Goal: Transaction & Acquisition: Purchase product/service

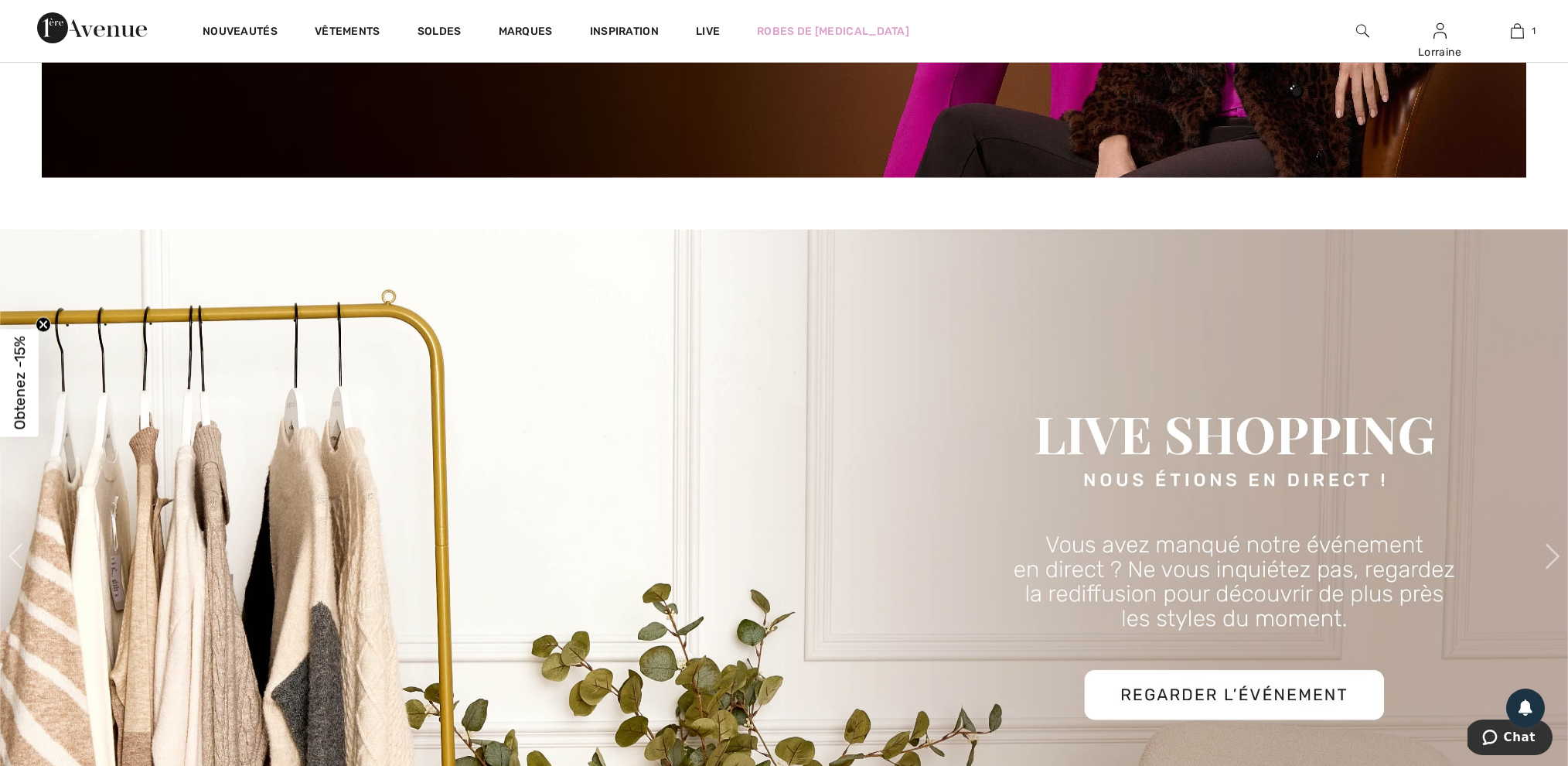
scroll to position [628, 0]
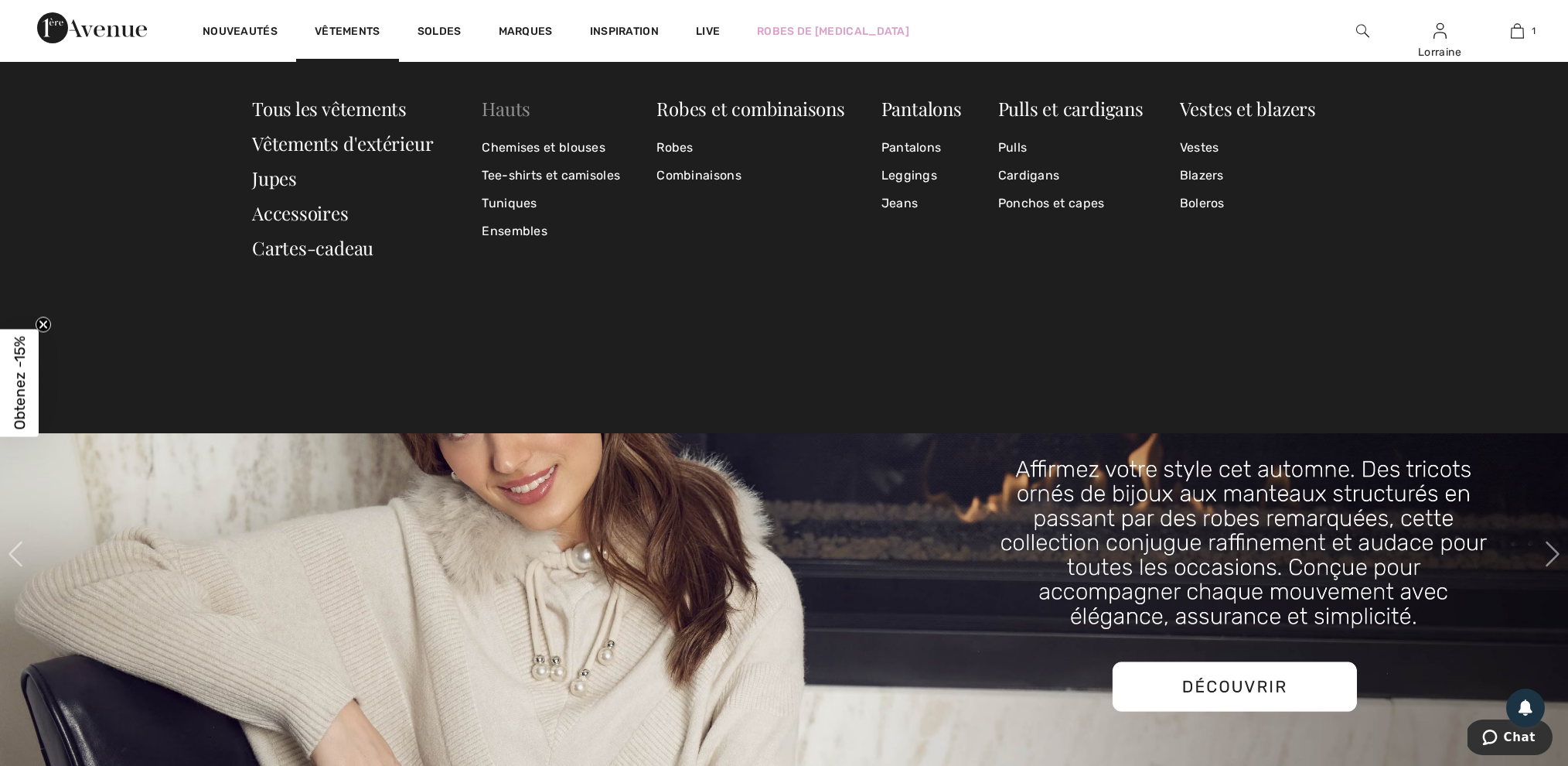
click at [511, 111] on link "Hauts" at bounding box center [506, 108] width 49 height 24
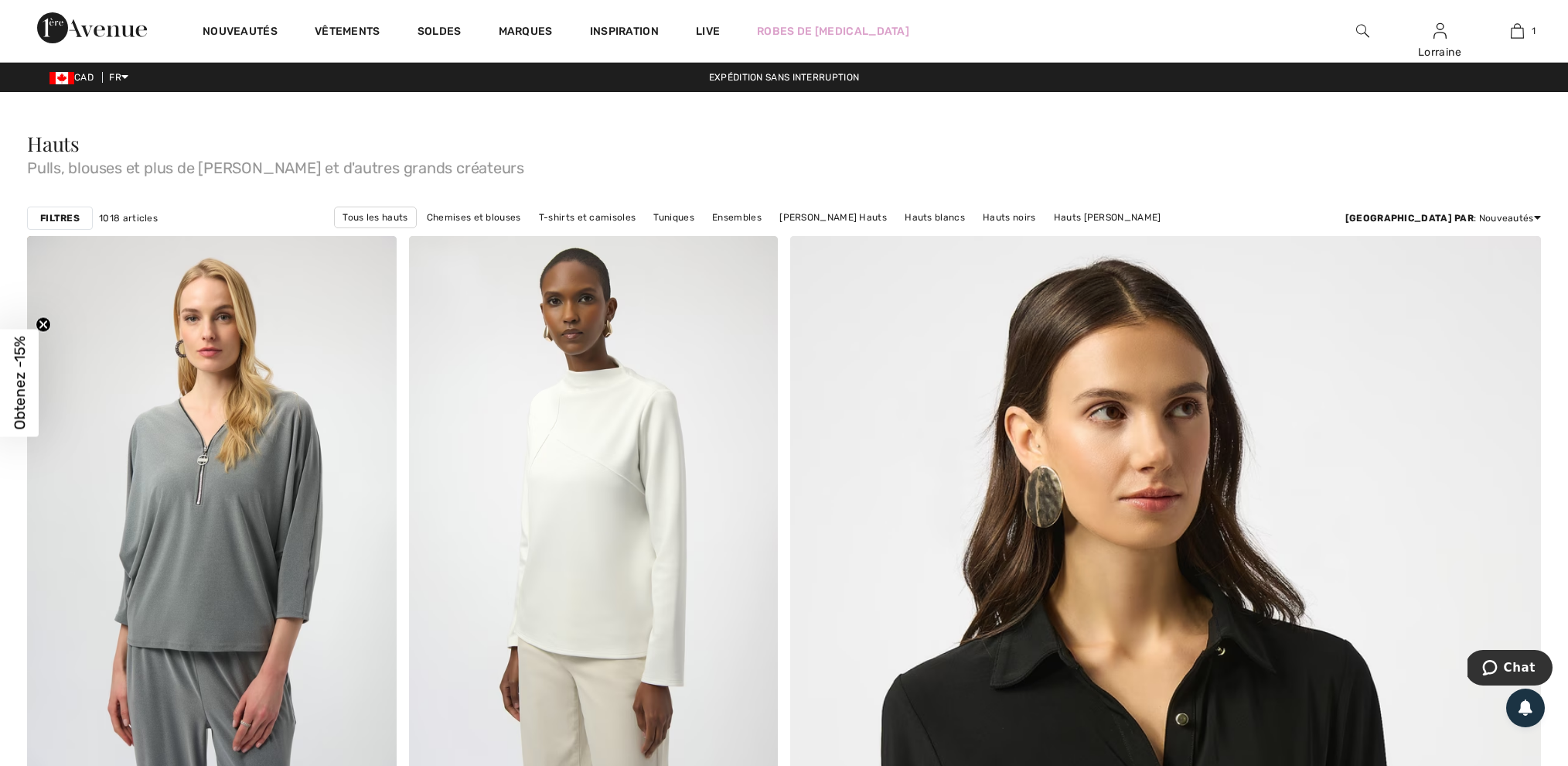
click at [68, 216] on strong "Filtres" at bounding box center [60, 217] width 40 height 14
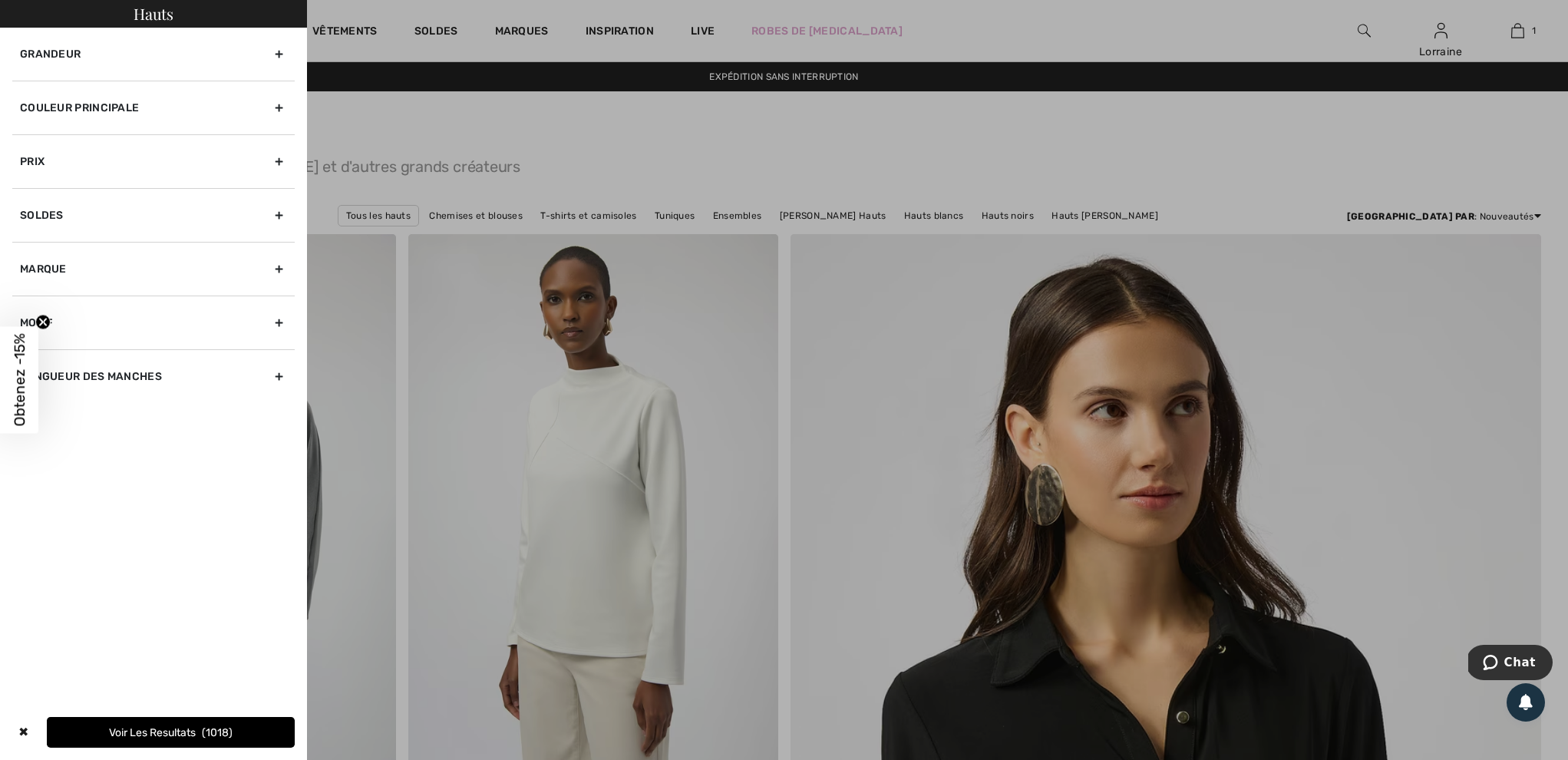
click at [68, 215] on div "Soldes" at bounding box center [154, 215] width 282 height 54
click at [29, 249] on input "Afficher les articles en solde seulement" at bounding box center [25, 249] width 12 height 12
checkbox input "true"
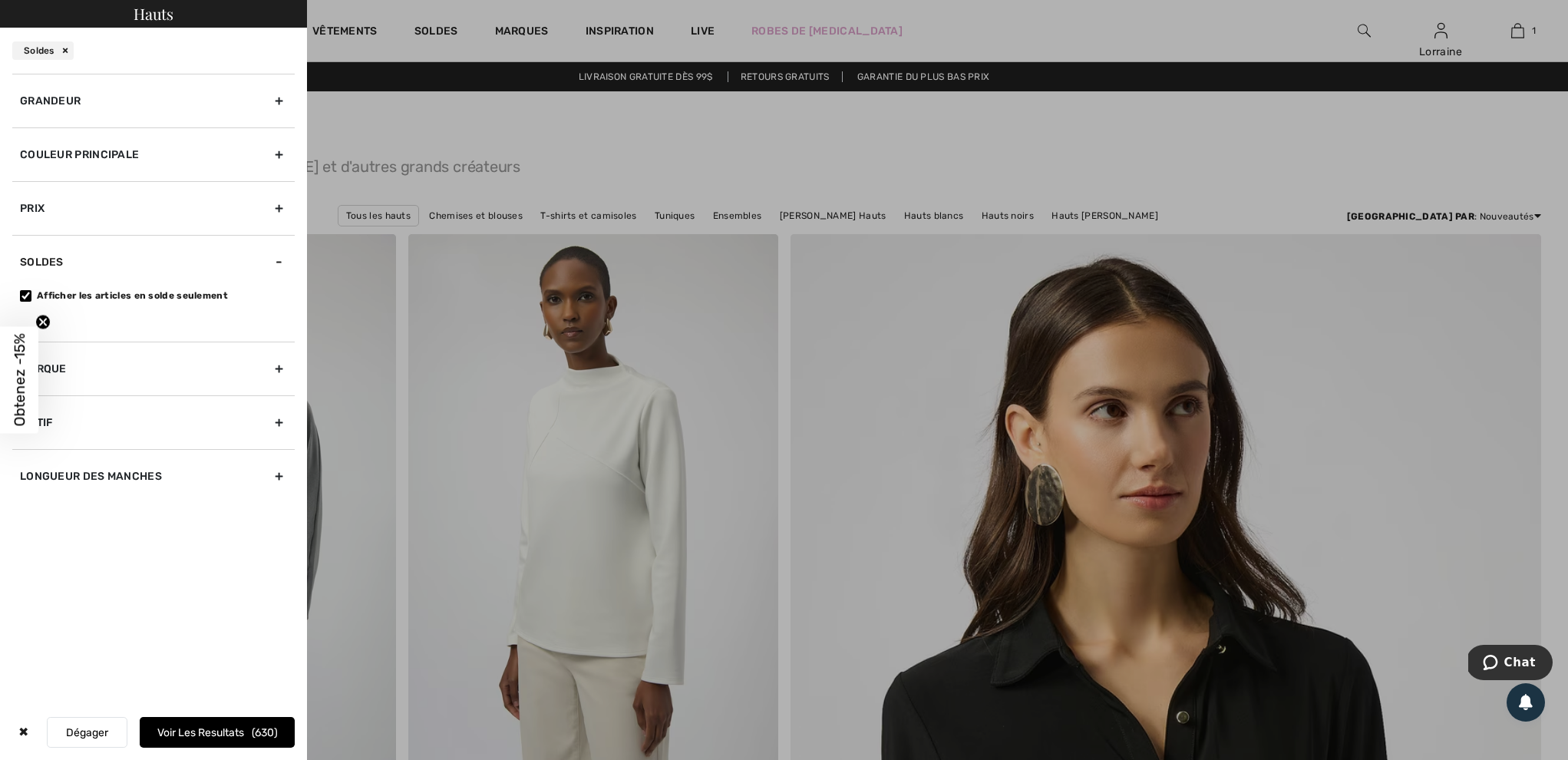
click at [118, 90] on div "Grandeur" at bounding box center [154, 101] width 282 height 54
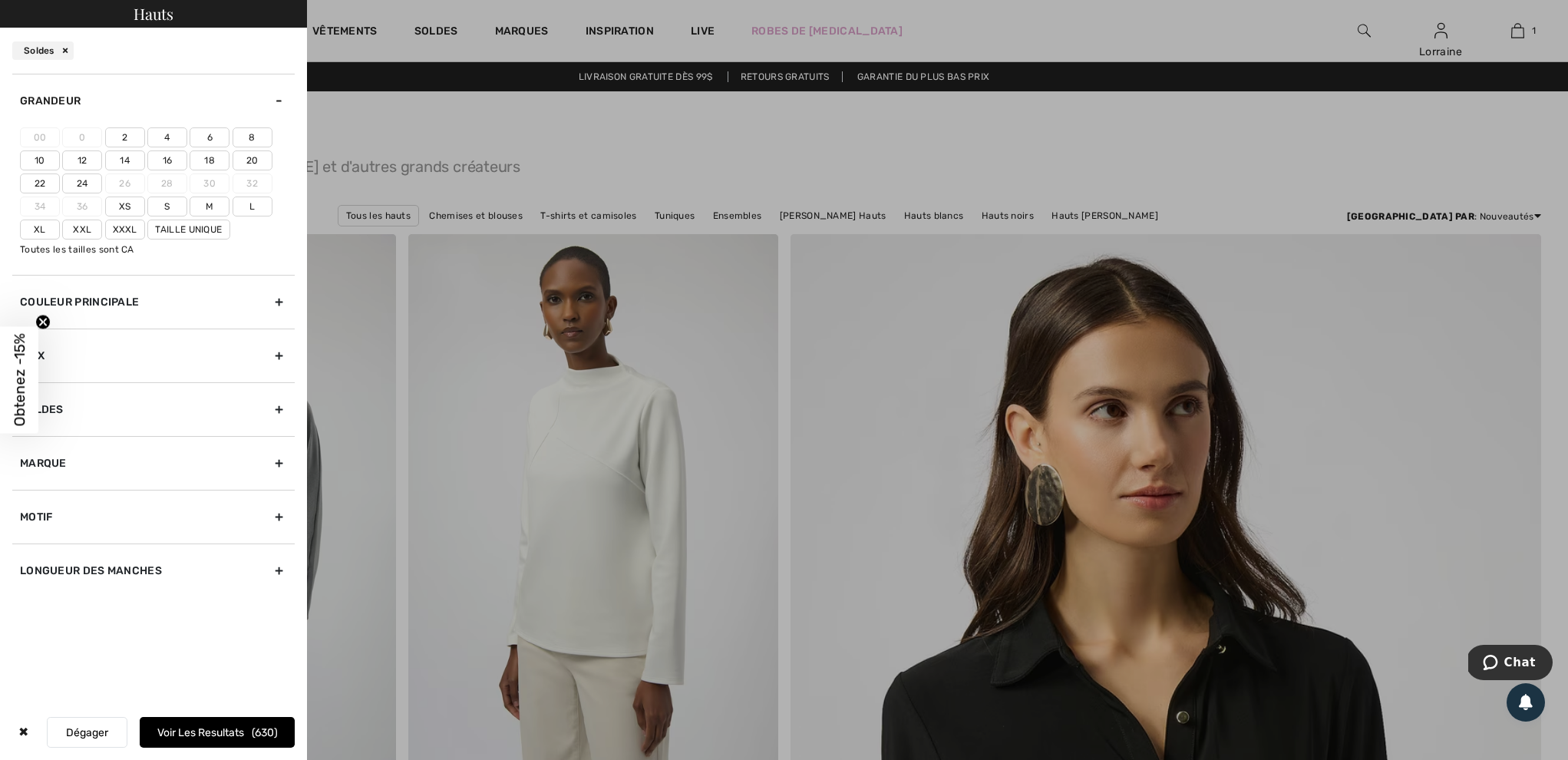
click at [214, 142] on label "6" at bounding box center [209, 137] width 40 height 20
click at [0, 0] on input"] "6" at bounding box center [0, 0] width 0 height 0
click at [173, 217] on label "S" at bounding box center [167, 207] width 40 height 20
click at [0, 0] on input"] "S" at bounding box center [0, 0] width 0 height 0
click at [180, 728] on button "Voir les resultats 386" at bounding box center [217, 732] width 155 height 31
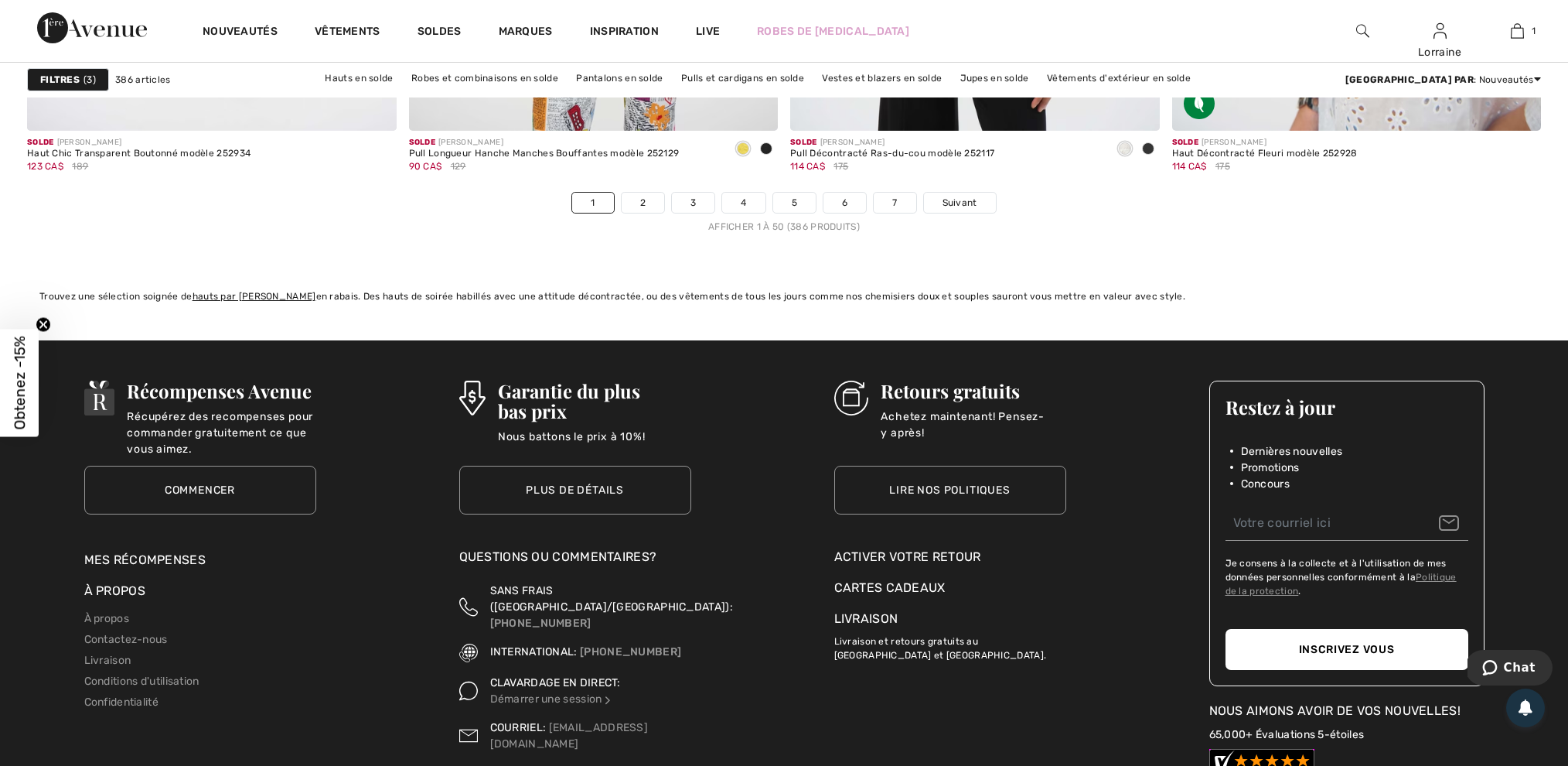
scroll to position [9526, 0]
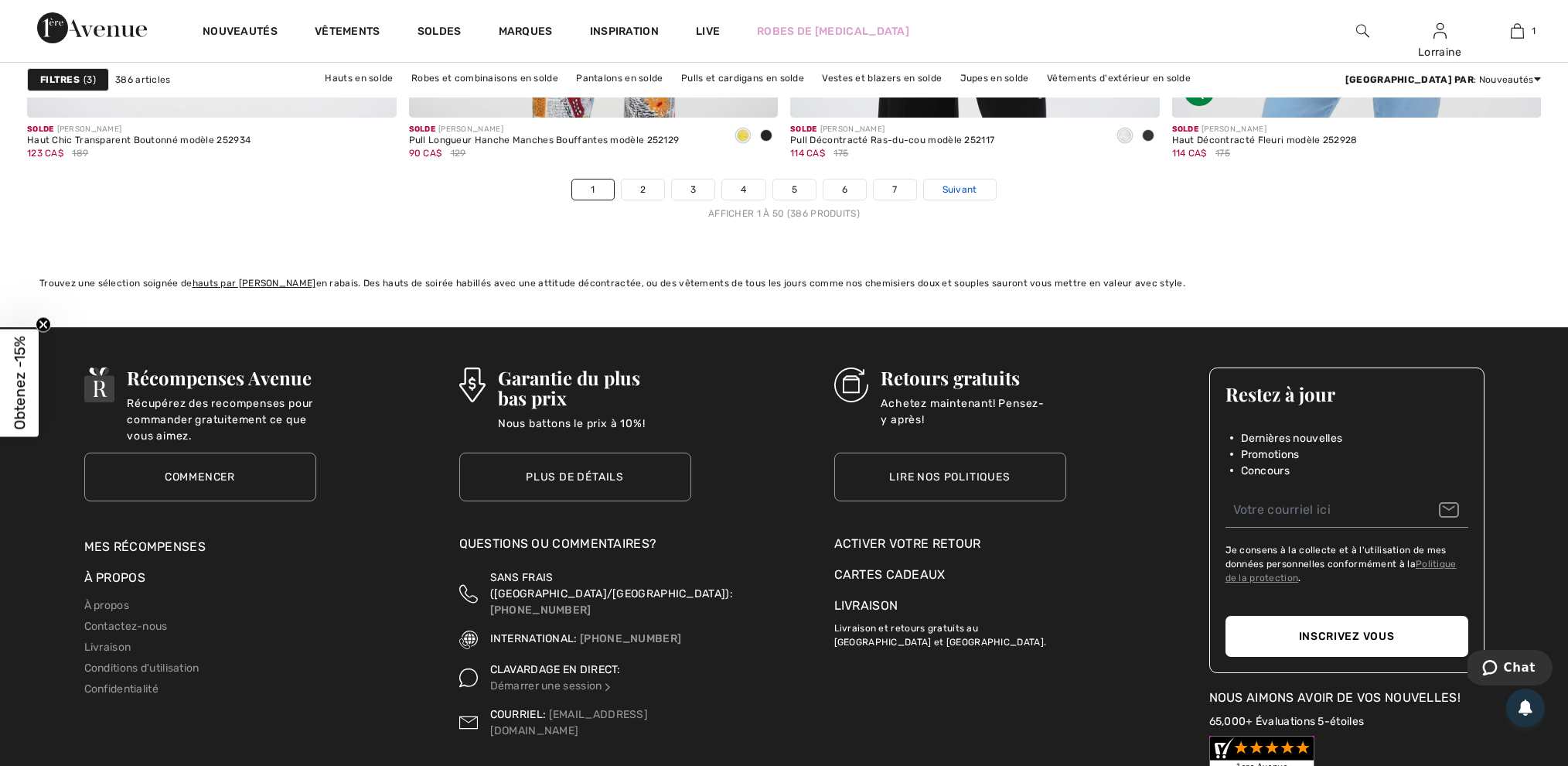
click at [961, 196] on span "Suivant" at bounding box center [960, 189] width 34 height 14
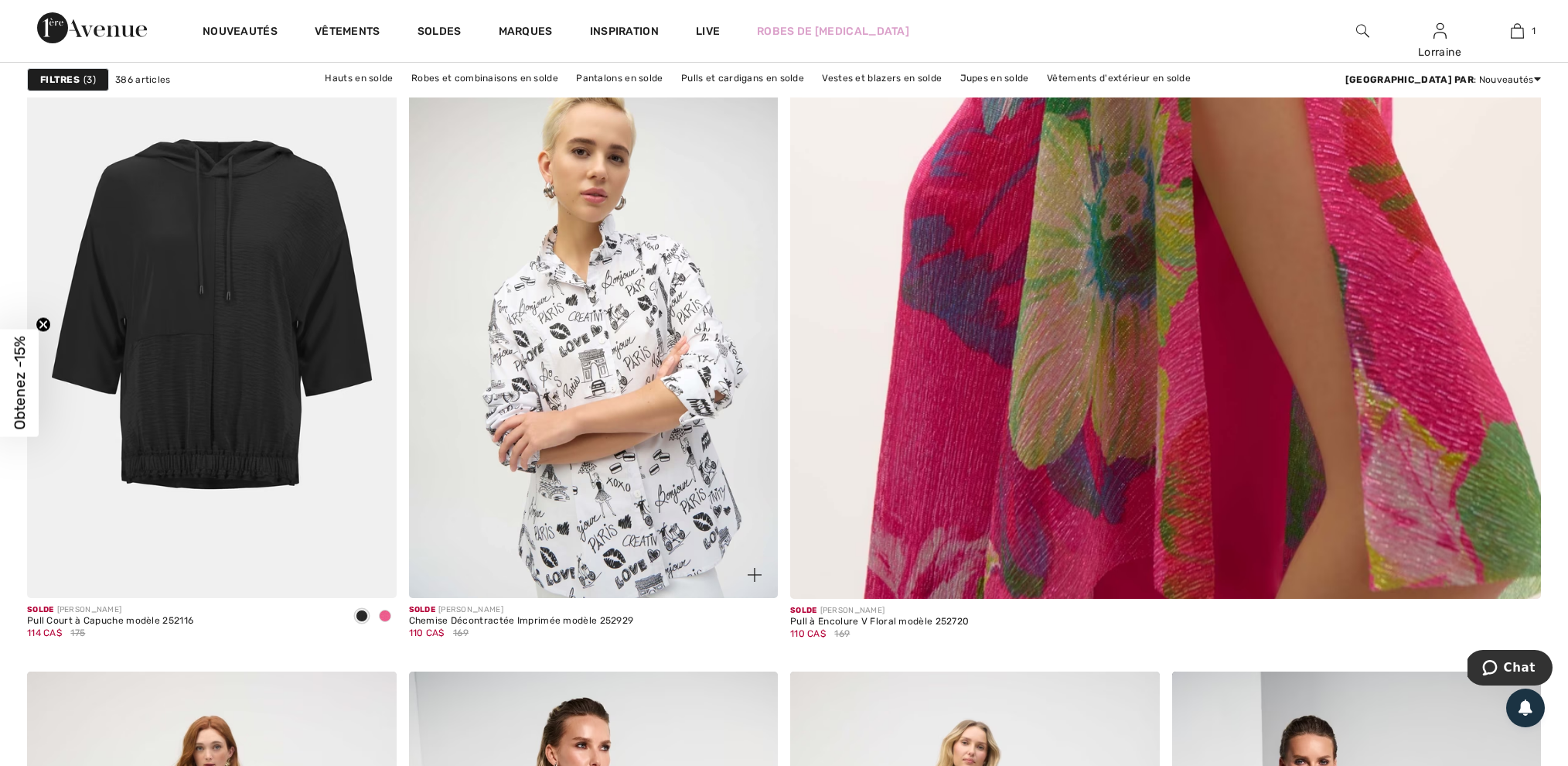
scroll to position [812, 0]
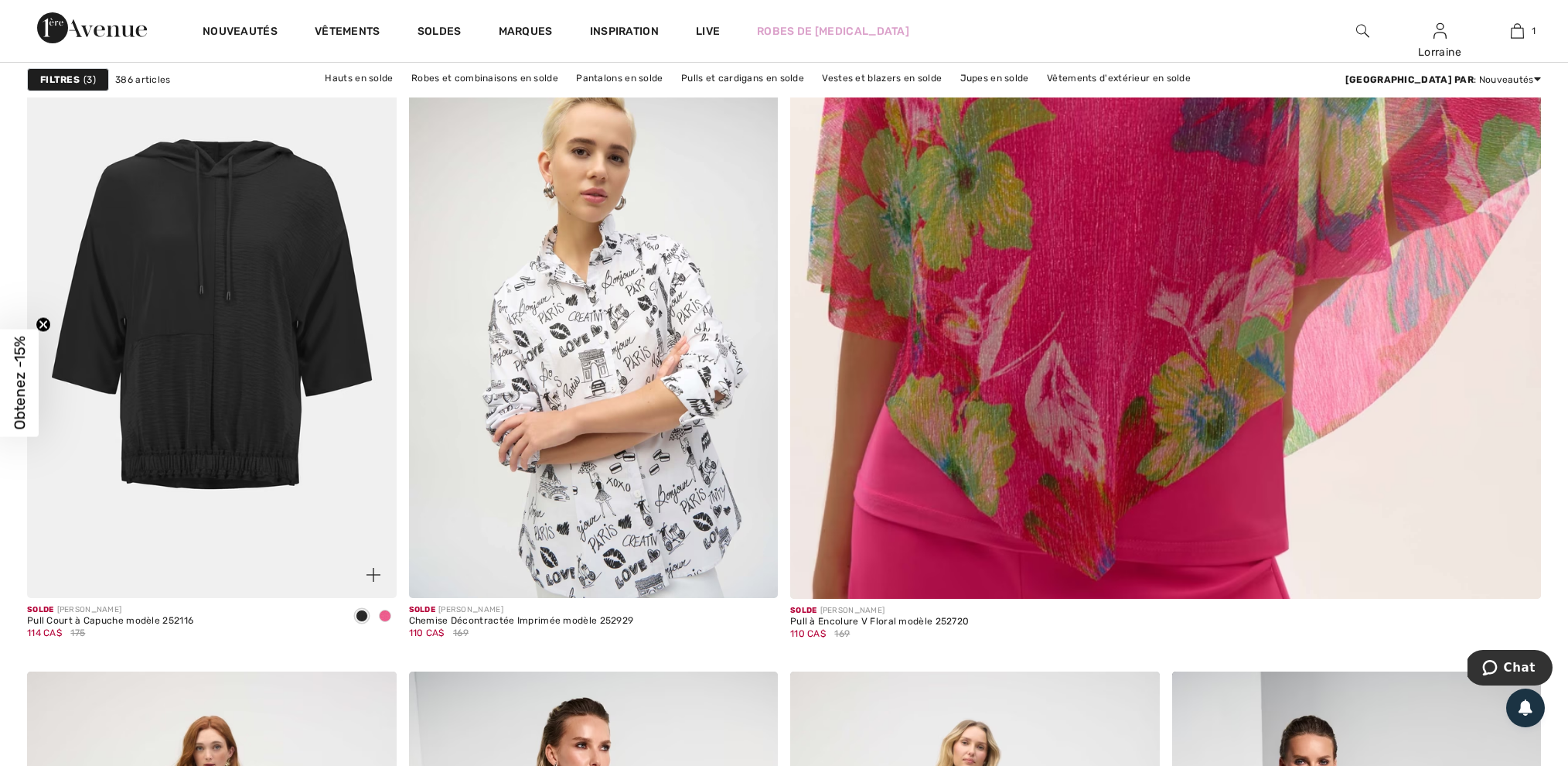
click at [231, 278] on img at bounding box center [212, 320] width 369 height 553
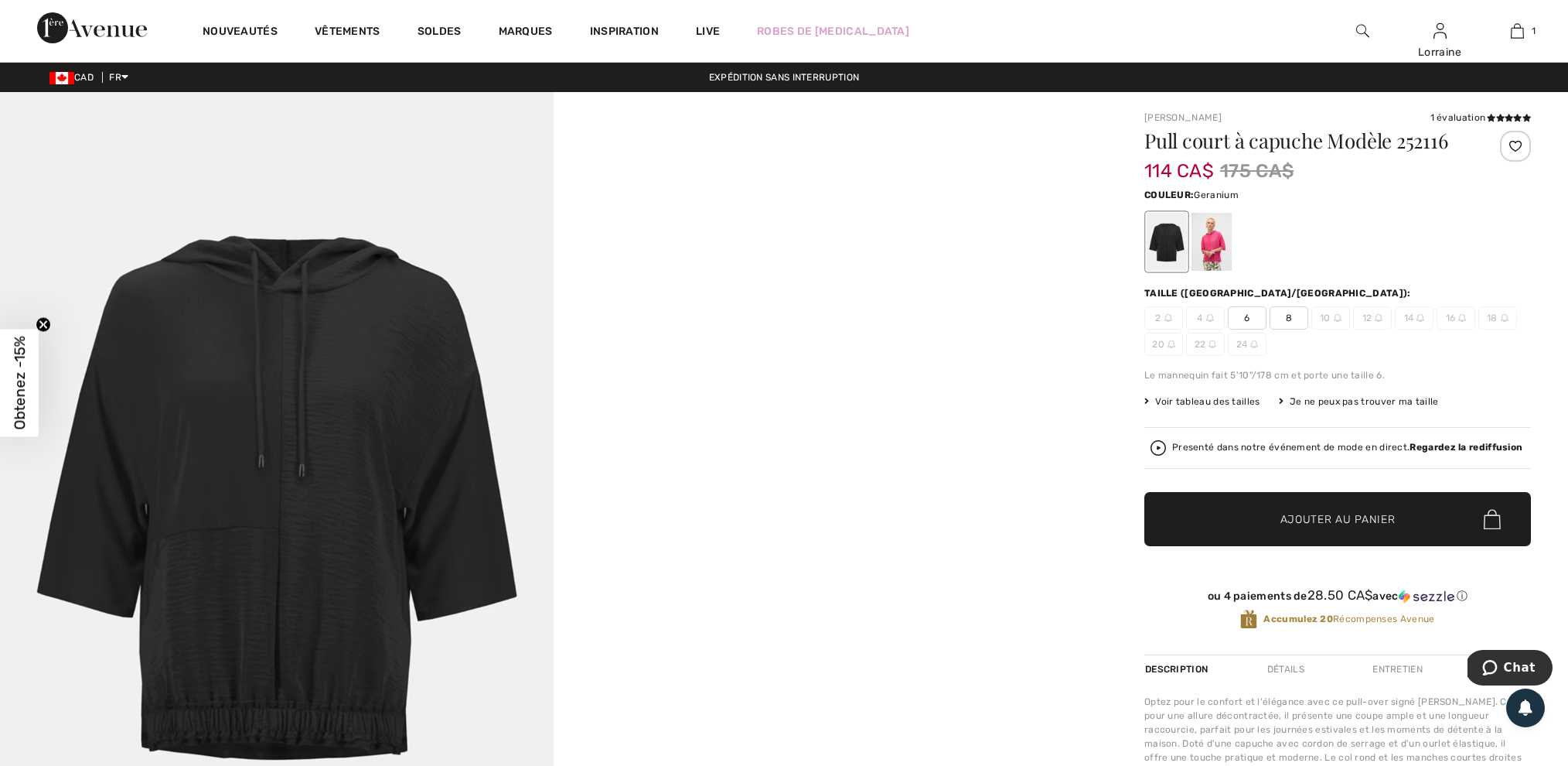
click at [1216, 258] on div at bounding box center [1211, 242] width 40 height 58
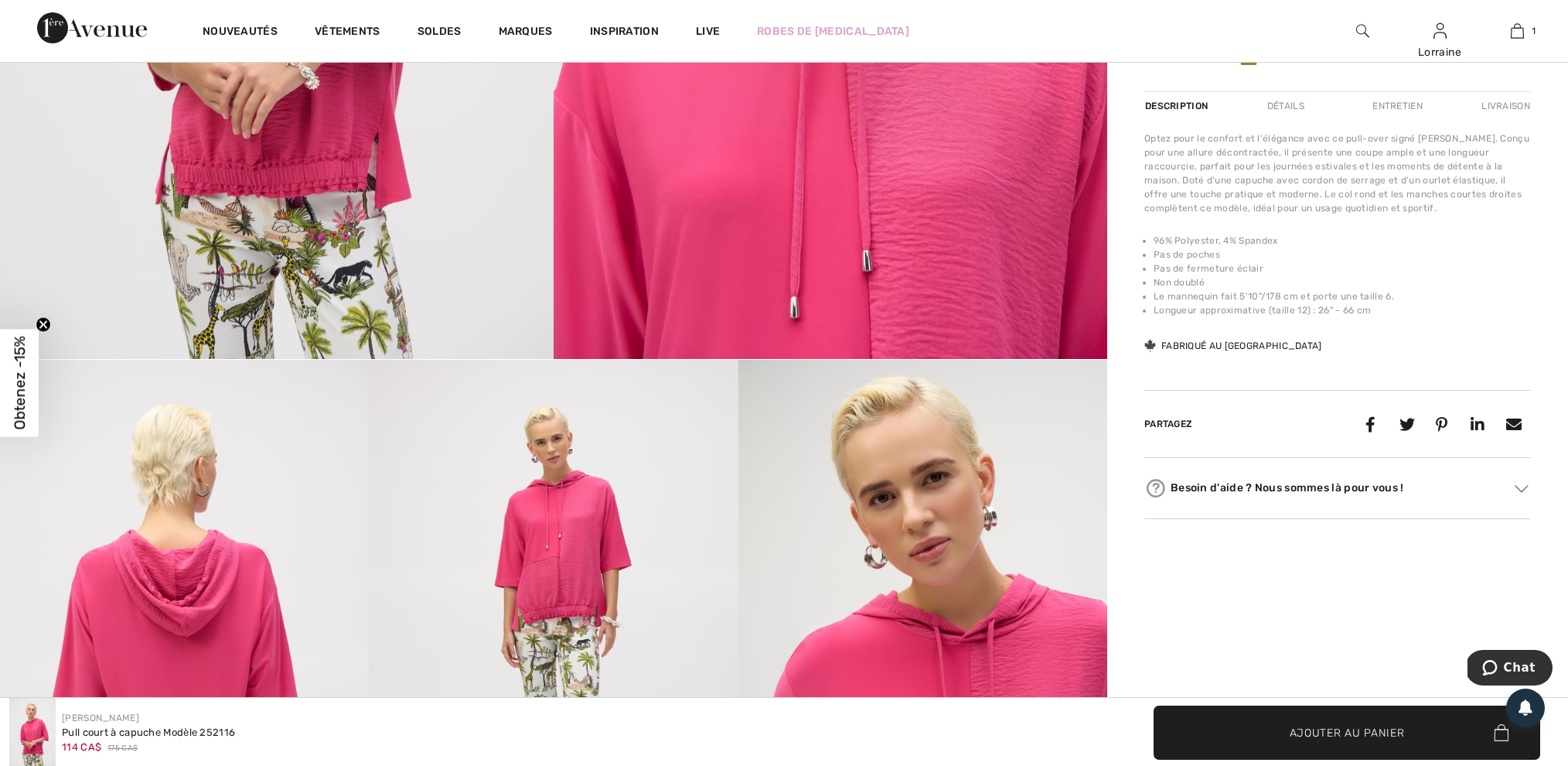
scroll to position [560, 0]
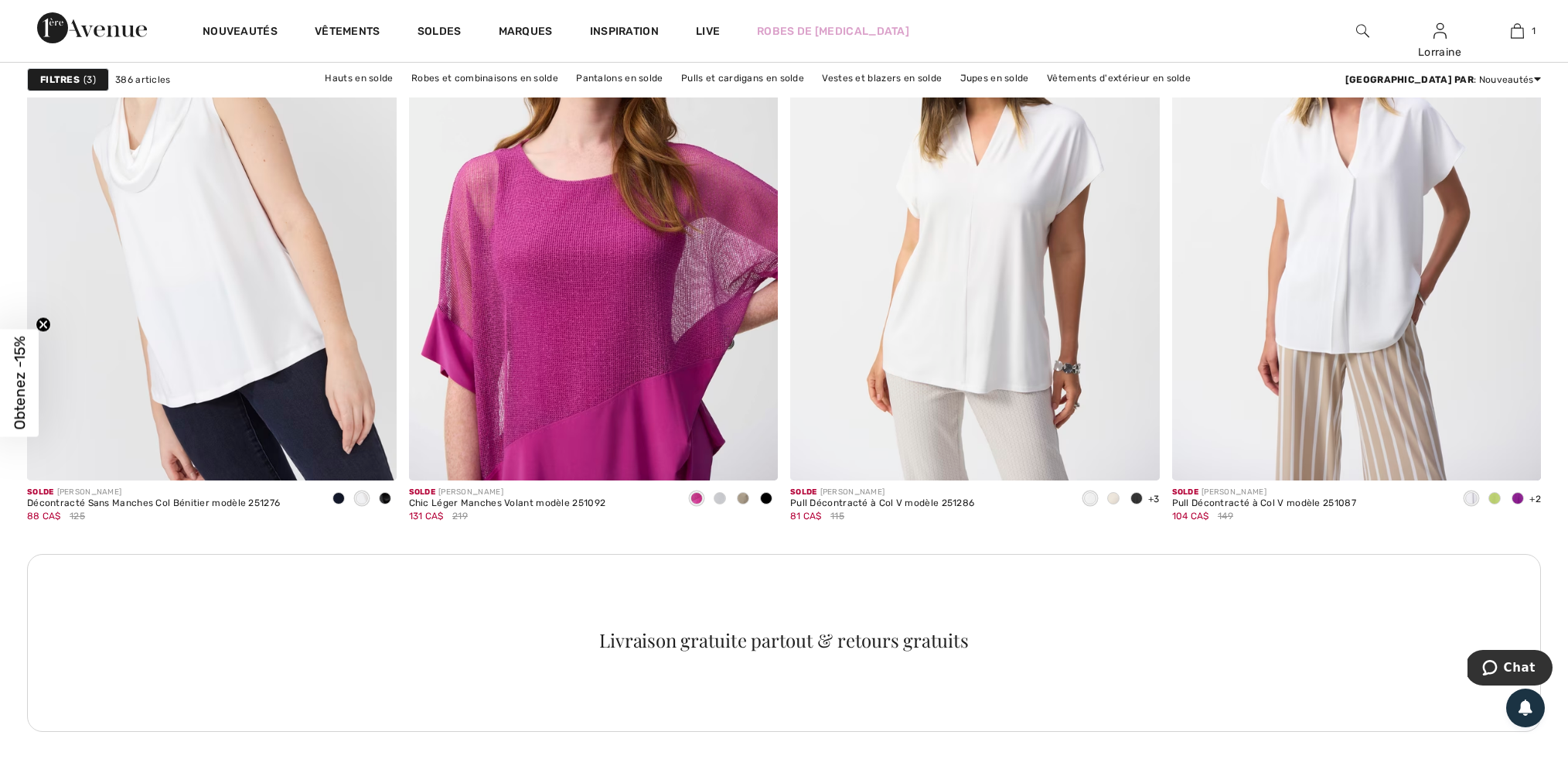
scroll to position [7049, 0]
